Goal: Information Seeking & Learning: Learn about a topic

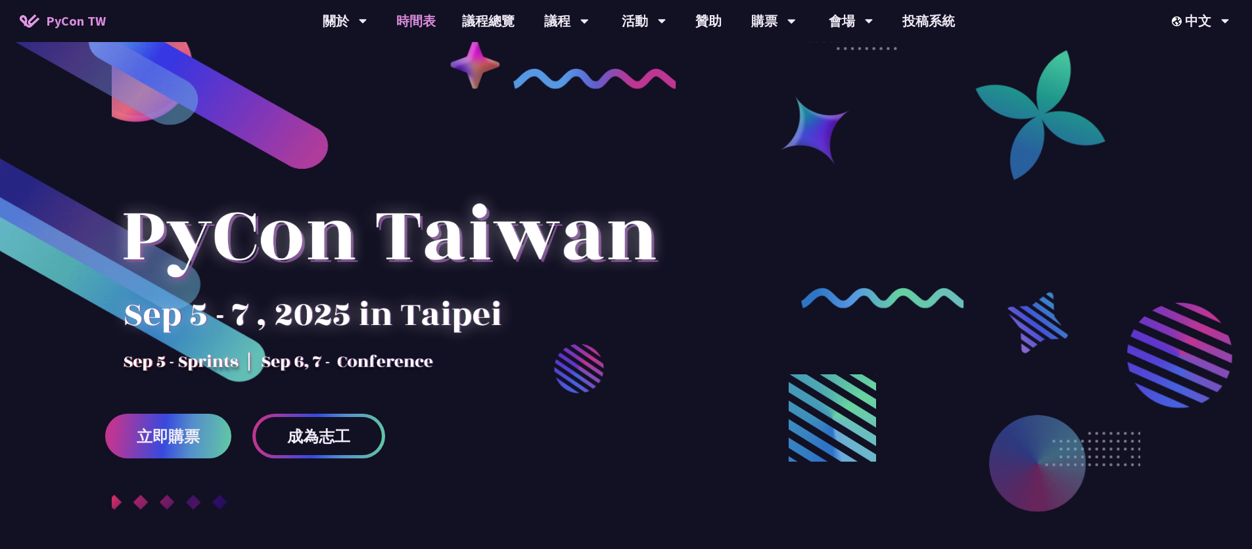
click at [426, 20] on link "時間表" at bounding box center [416, 21] width 66 height 42
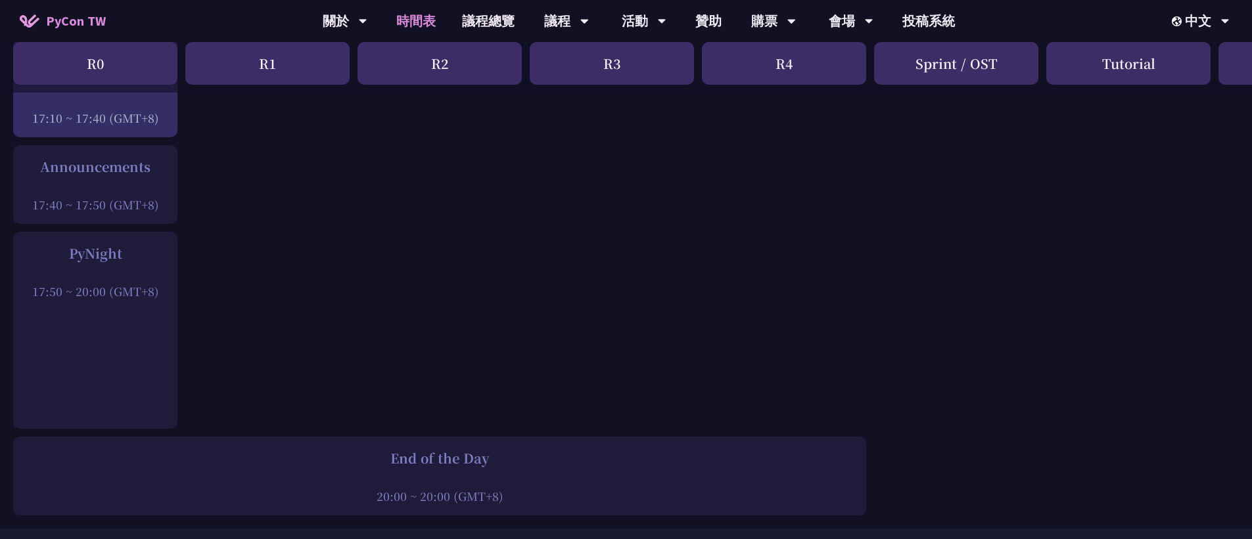
scroll to position [1787, 0]
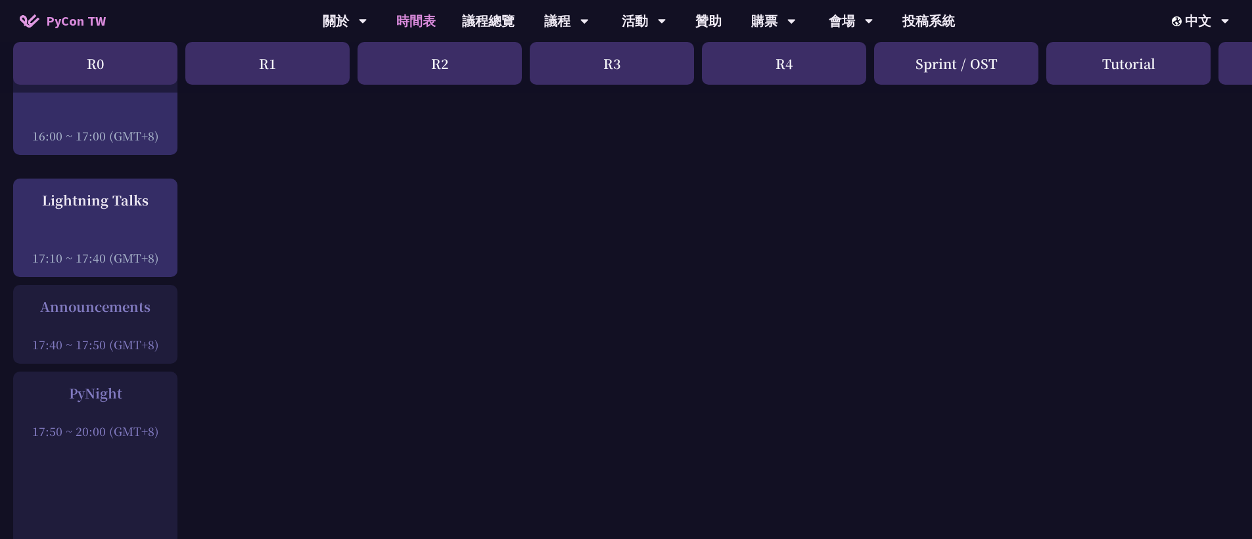
click at [119, 321] on div at bounding box center [95, 327] width 151 height 20
drag, startPoint x: 158, startPoint y: 297, endPoint x: 63, endPoint y: 310, distance: 96.2
click at [39, 298] on div "Announcements" at bounding box center [95, 307] width 151 height 20
drag, startPoint x: 166, startPoint y: 341, endPoint x: 29, endPoint y: 296, distance: 144.0
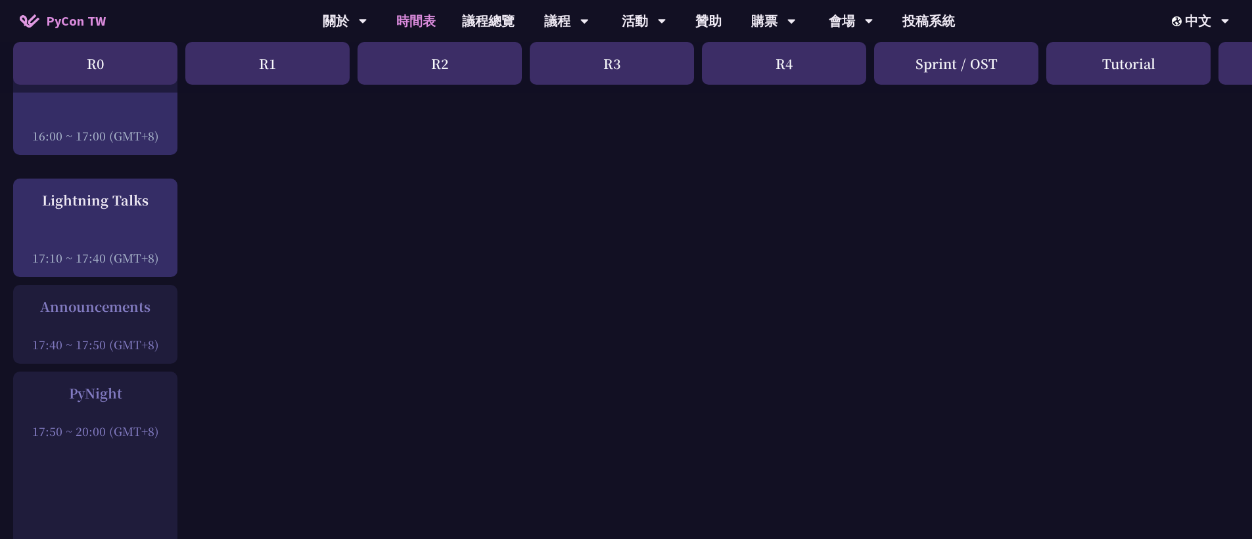
click at [29, 297] on div "Announcements 17:40 ~ 17:50 (GMT+8)" at bounding box center [95, 325] width 151 height 56
drag, startPoint x: 168, startPoint y: 341, endPoint x: 20, endPoint y: 292, distance: 155.8
click at [20, 297] on div "Announcements 17:40 ~ 17:50 (GMT+8)" at bounding box center [95, 325] width 151 height 56
click at [120, 317] on div at bounding box center [95, 327] width 151 height 20
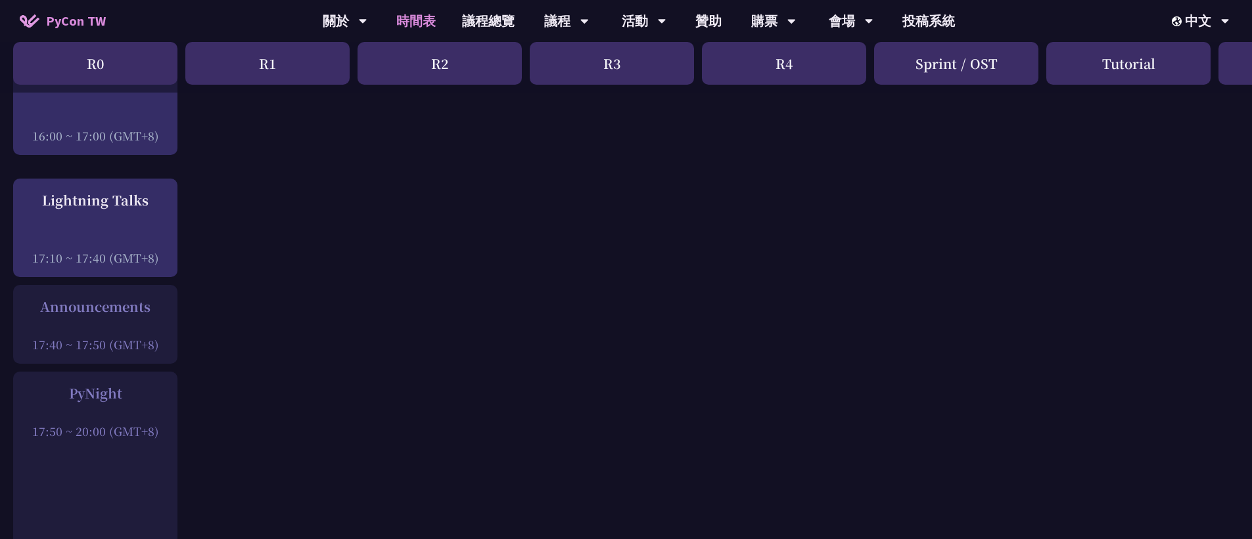
drag, startPoint x: 166, startPoint y: 338, endPoint x: 19, endPoint y: 295, distance: 152.6
click at [20, 297] on div "Announcements 17:40 ~ 17:50 (GMT+8)" at bounding box center [95, 325] width 151 height 56
click at [22, 297] on div "Announcements" at bounding box center [95, 307] width 151 height 20
drag, startPoint x: 24, startPoint y: 296, endPoint x: 166, endPoint y: 338, distance: 147.8
click at [166, 338] on div "Announcements 17:40 ~ 17:50 (GMT+8)" at bounding box center [95, 325] width 151 height 56
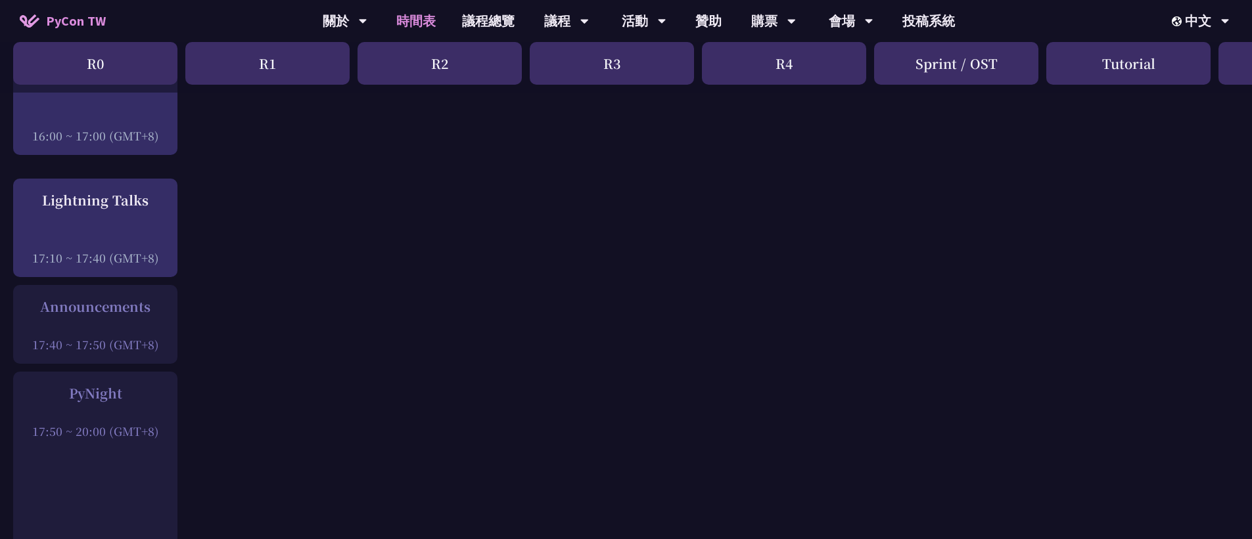
click at [173, 335] on div "Announcements 17:40 ~ 17:50 (GMT+8)" at bounding box center [95, 324] width 164 height 79
